Goal: Find specific page/section: Find specific page/section

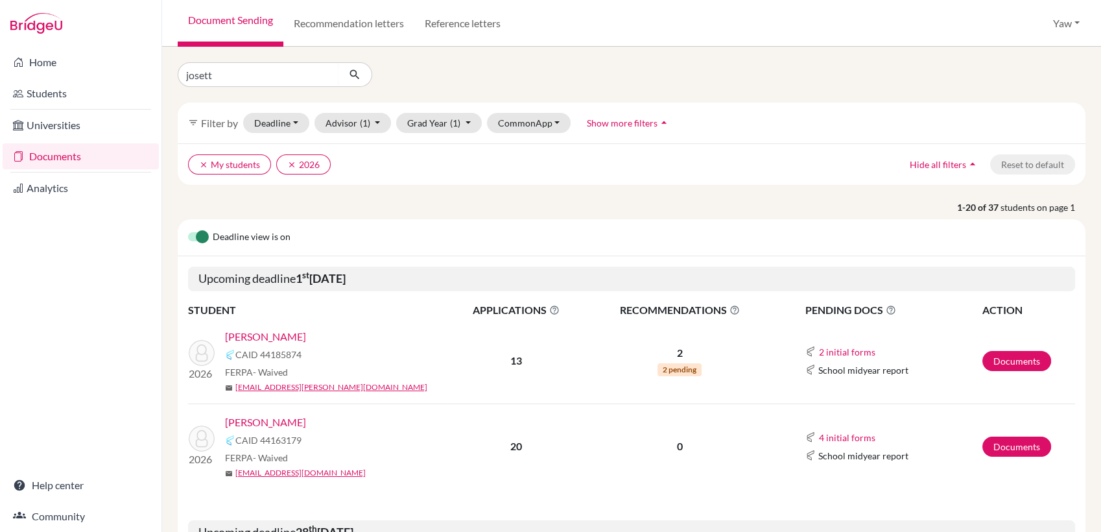
type input "[PERSON_NAME]"
click button "submit" at bounding box center [355, 74] width 34 height 25
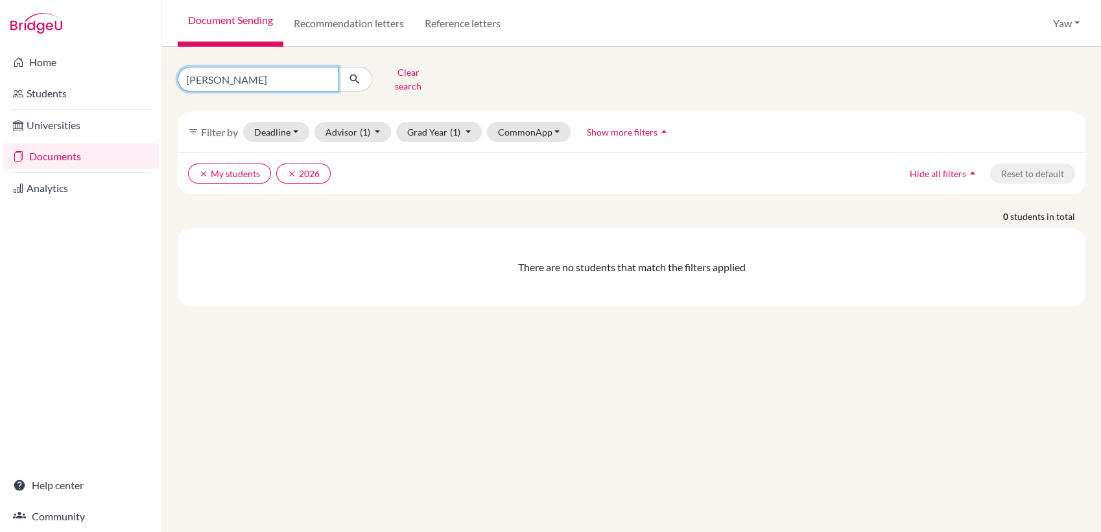
click at [280, 68] on input "josette" at bounding box center [258, 79] width 161 height 25
type input "j"
type input "sedalo"
click button "submit" at bounding box center [355, 79] width 34 height 25
click at [276, 73] on input "sedalo" at bounding box center [258, 79] width 161 height 25
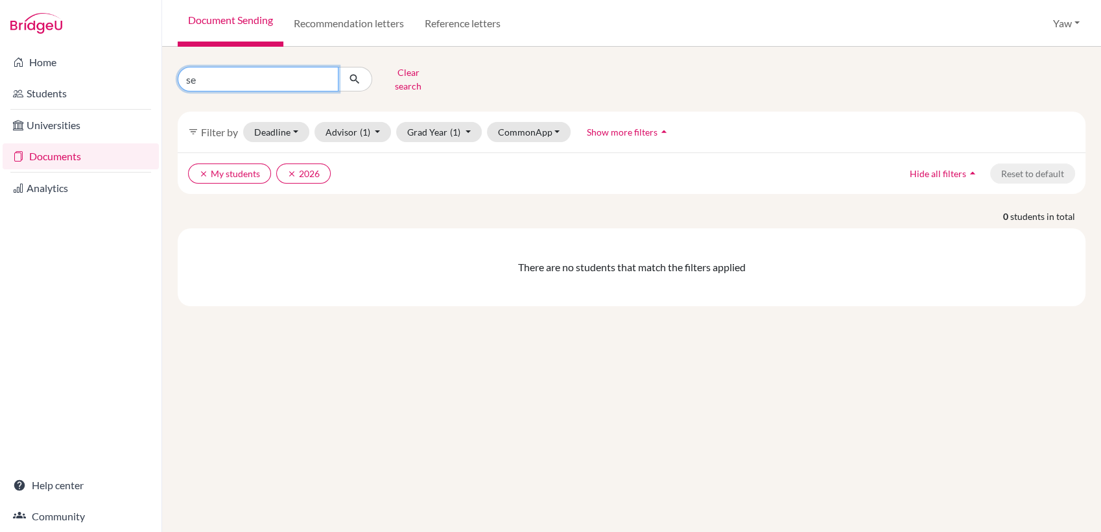
type input "s"
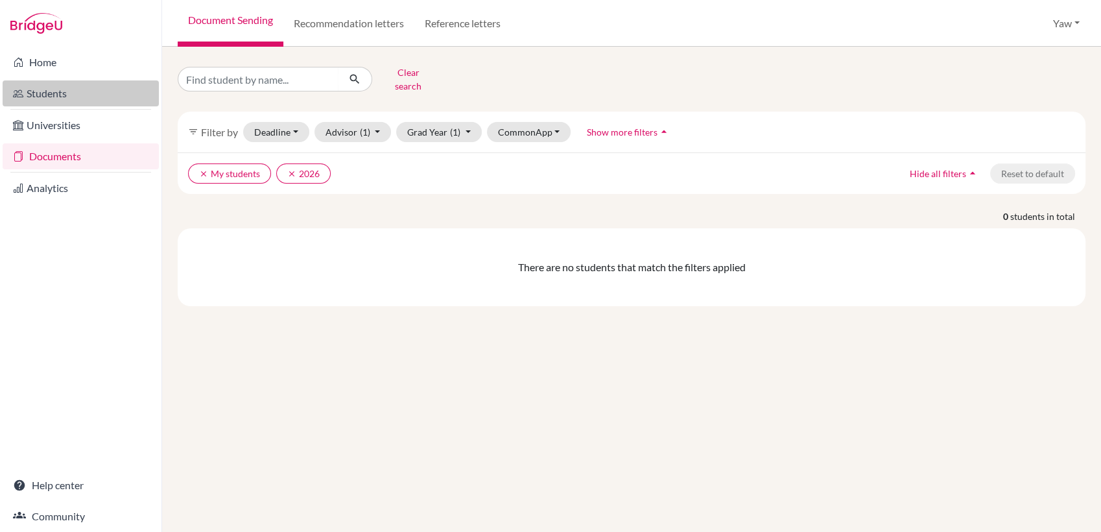
click at [60, 98] on link "Students" at bounding box center [81, 93] width 156 height 26
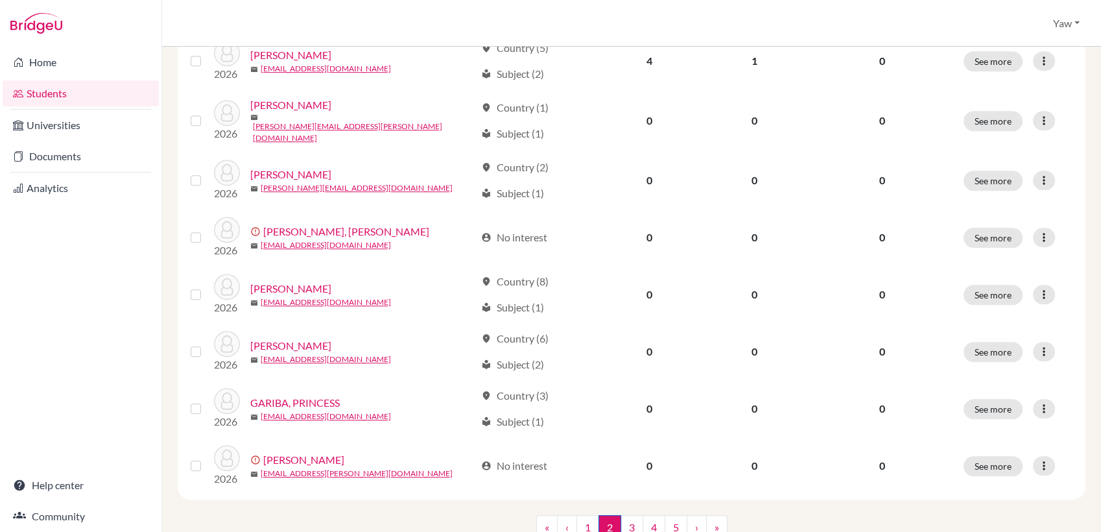
scroll to position [951, 0]
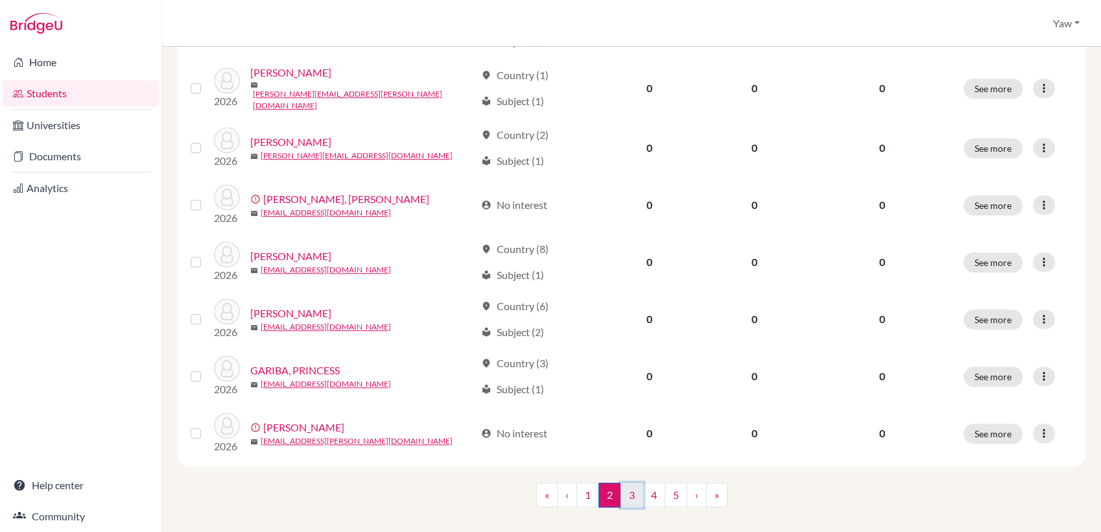
click at [625, 482] on link "3" at bounding box center [632, 494] width 23 height 25
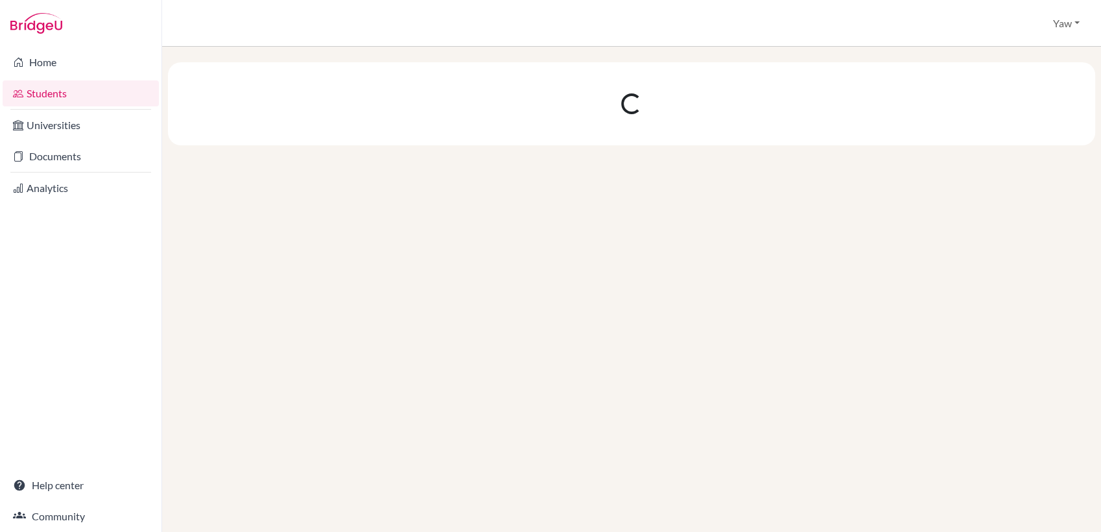
scroll to position [0, 0]
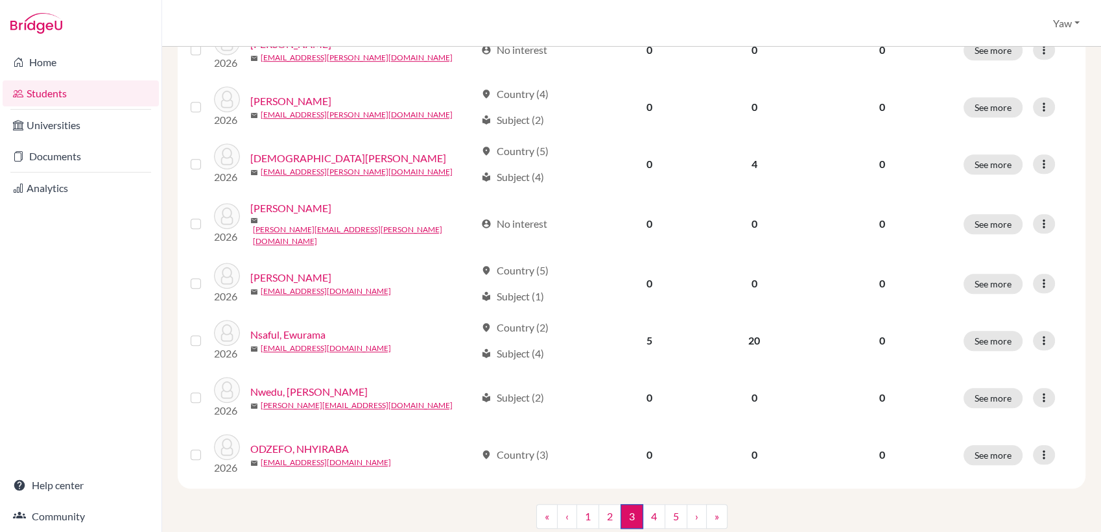
scroll to position [946, 0]
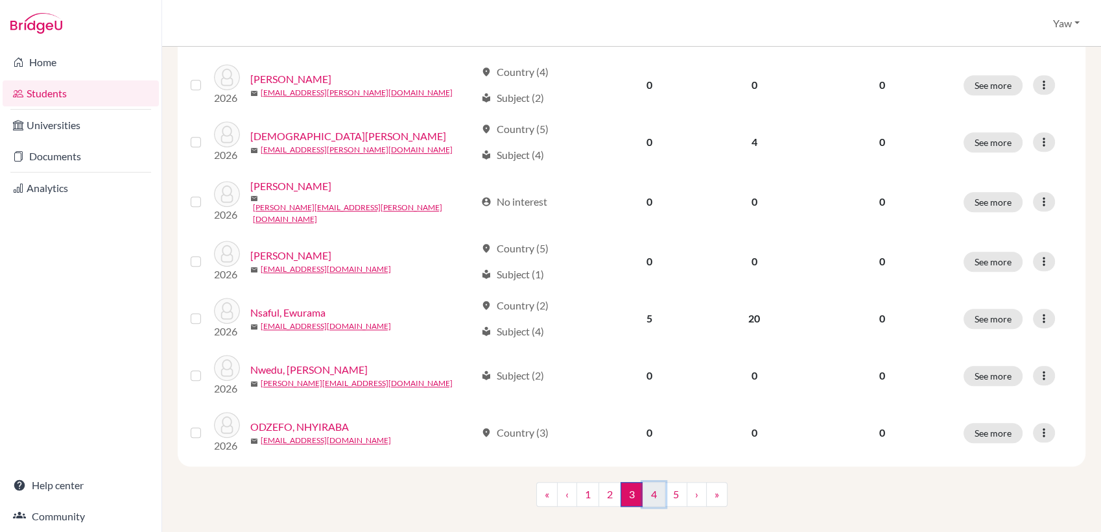
click at [649, 482] on link "4" at bounding box center [654, 494] width 23 height 25
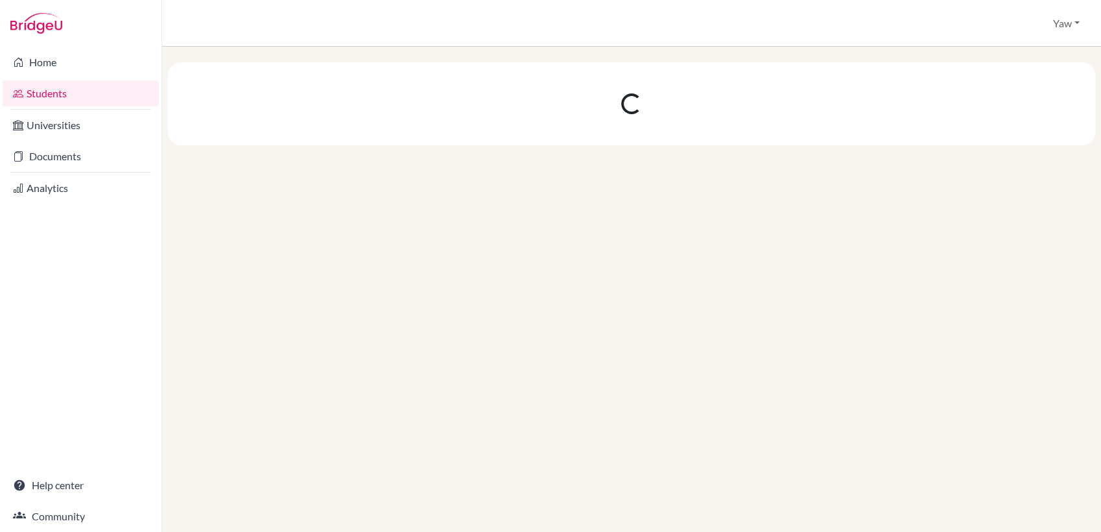
scroll to position [0, 0]
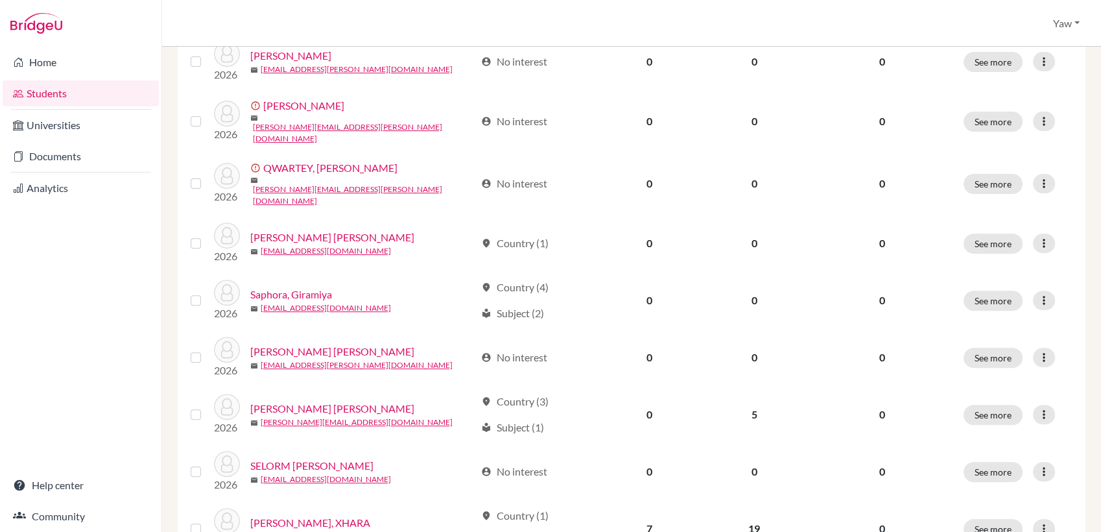
scroll to position [462, 0]
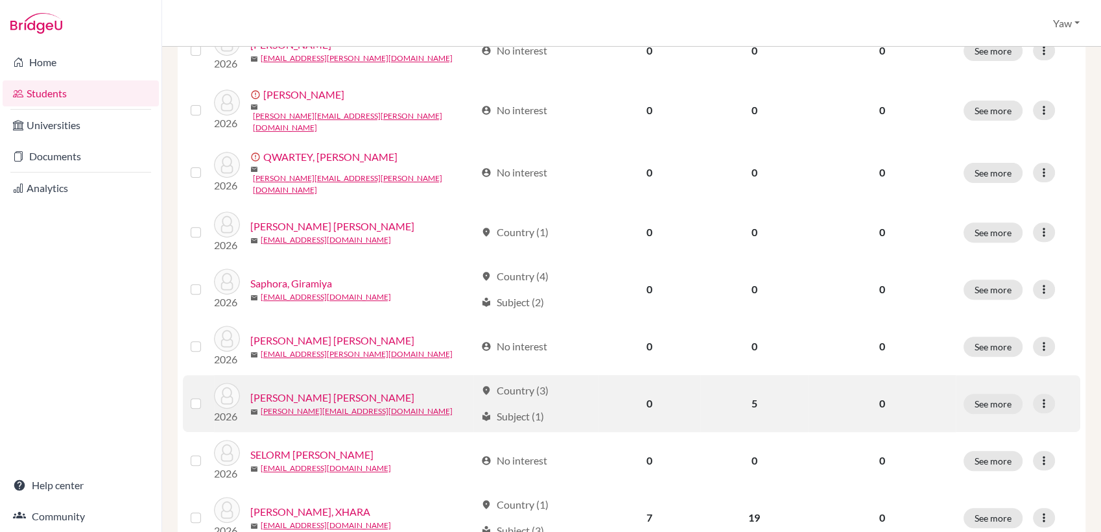
click at [299, 390] on link "[PERSON_NAME] [PERSON_NAME]" at bounding box center [332, 398] width 164 height 16
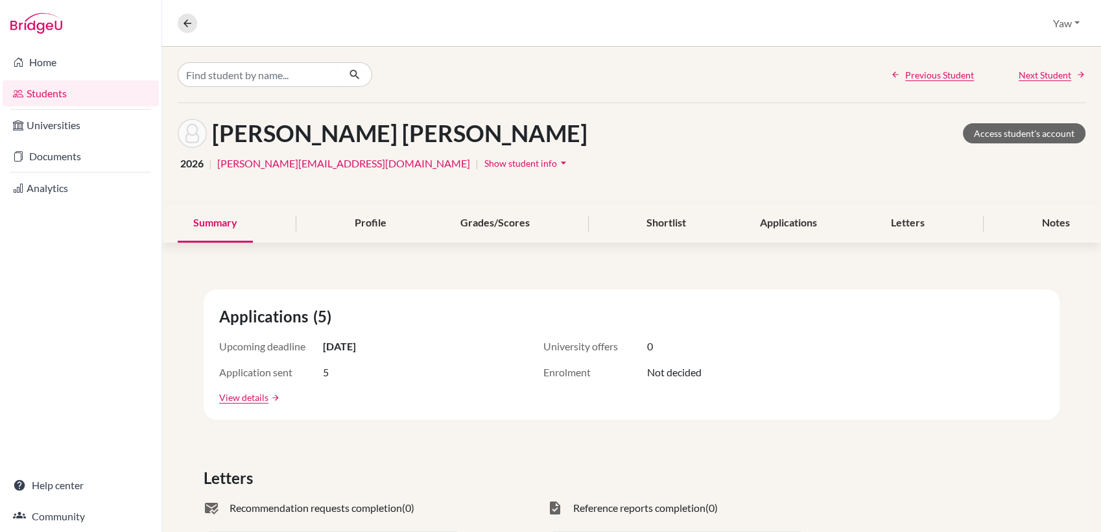
drag, startPoint x: 604, startPoint y: 137, endPoint x: 215, endPoint y: 132, distance: 389.8
click at [215, 132] on h1 "[PERSON_NAME] [PERSON_NAME]" at bounding box center [399, 133] width 375 height 28
copy h1 "[PERSON_NAME] [PERSON_NAME]"
click at [54, 158] on link "Documents" at bounding box center [81, 156] width 156 height 26
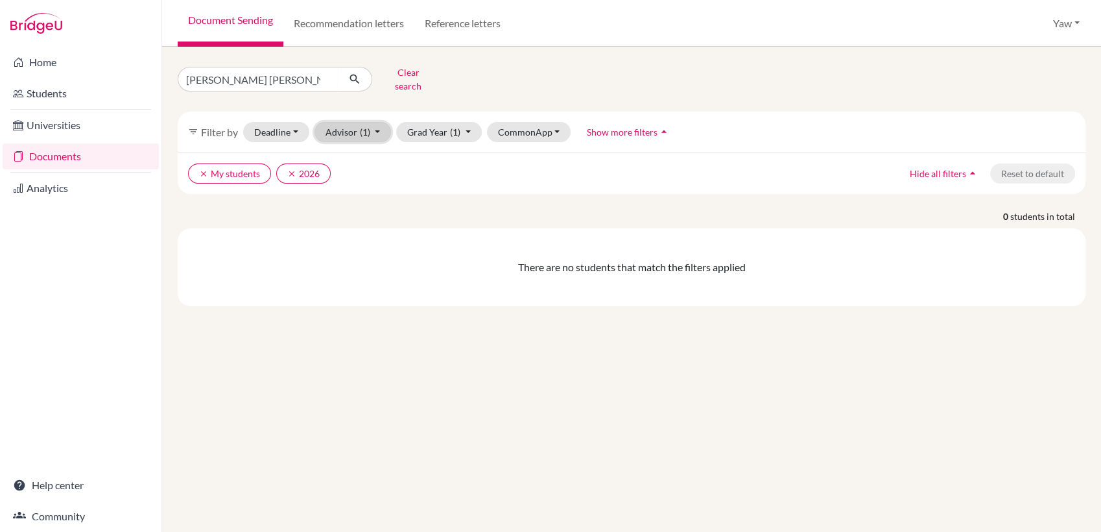
click at [348, 124] on button "Advisor (1)" at bounding box center [353, 132] width 77 height 20
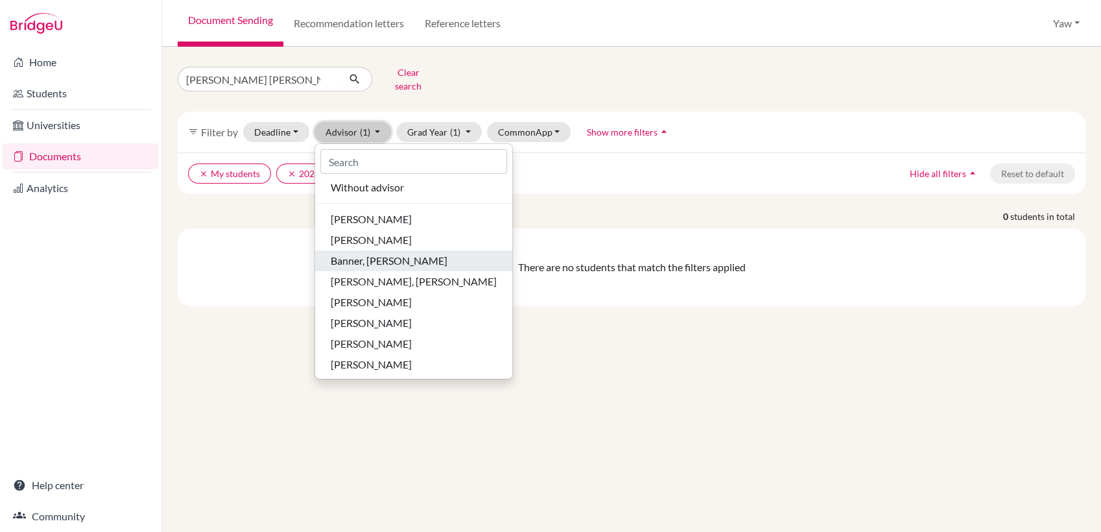
scroll to position [23, 0]
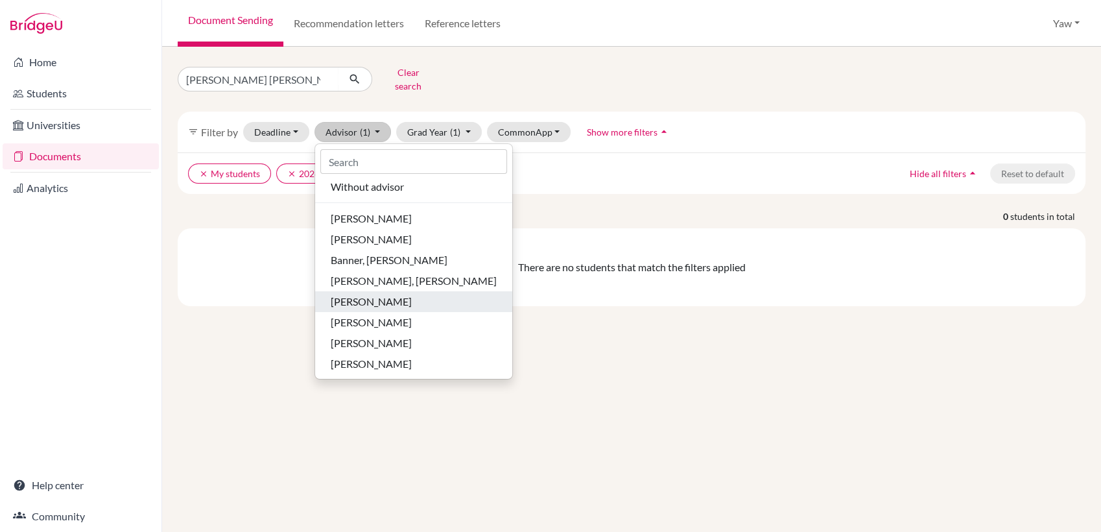
click at [380, 299] on span "[PERSON_NAME]" at bounding box center [371, 302] width 81 height 16
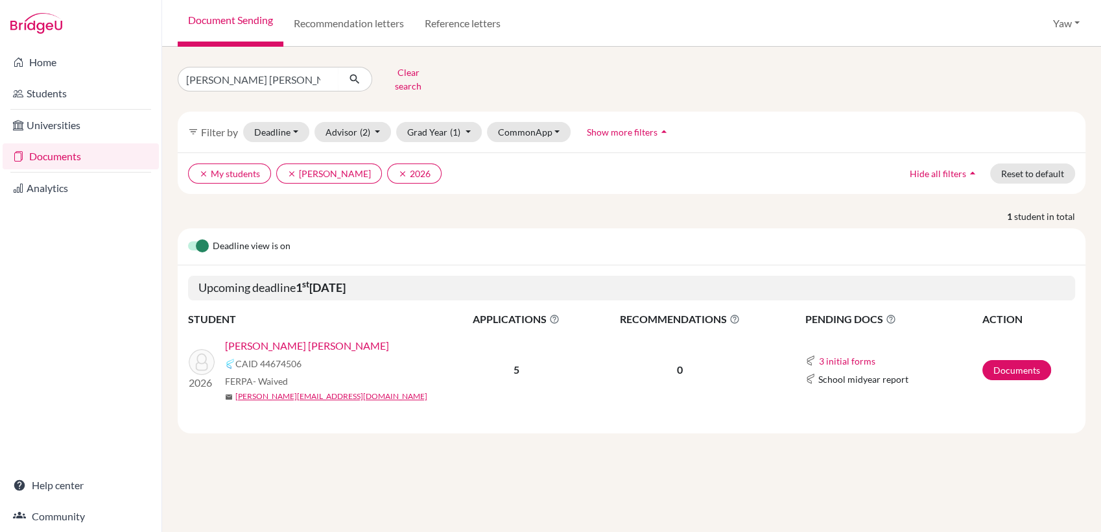
click at [339, 338] on link "[PERSON_NAME] [PERSON_NAME]" at bounding box center [307, 346] width 164 height 16
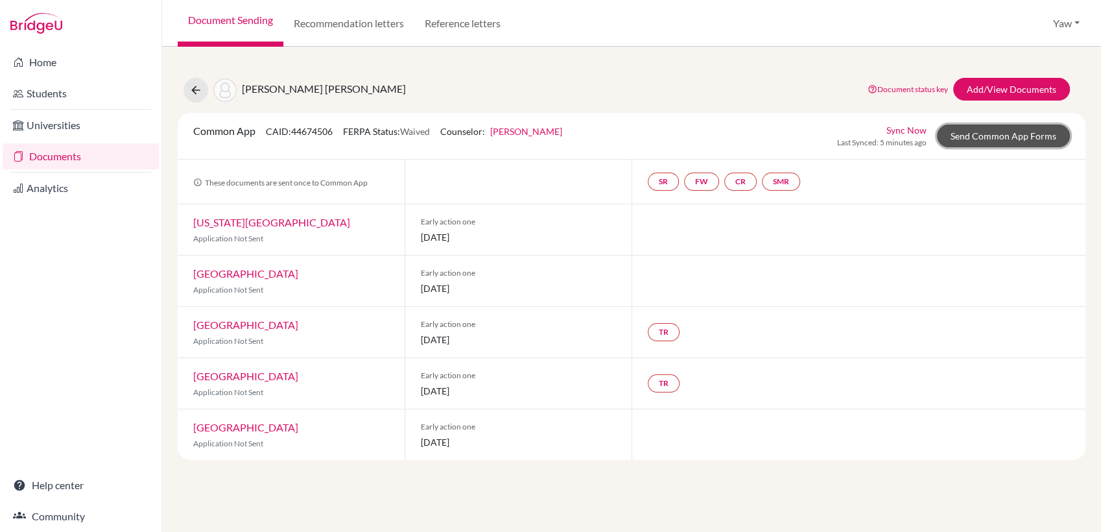
click at [988, 139] on link "Send Common App Forms" at bounding box center [1003, 136] width 133 height 23
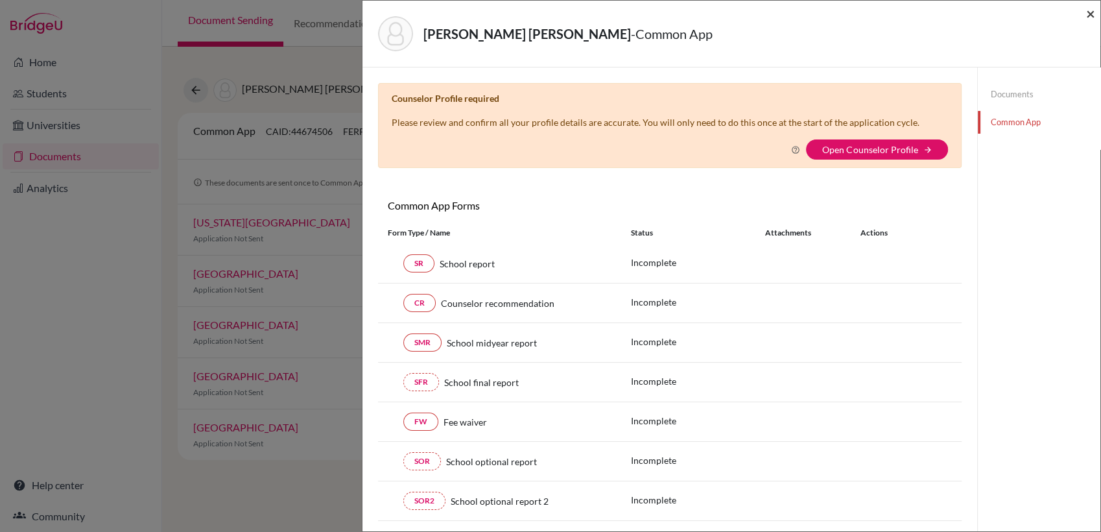
click at [1086, 19] on span "×" at bounding box center [1090, 13] width 9 height 19
